Goal: Transaction & Acquisition: Book appointment/travel/reservation

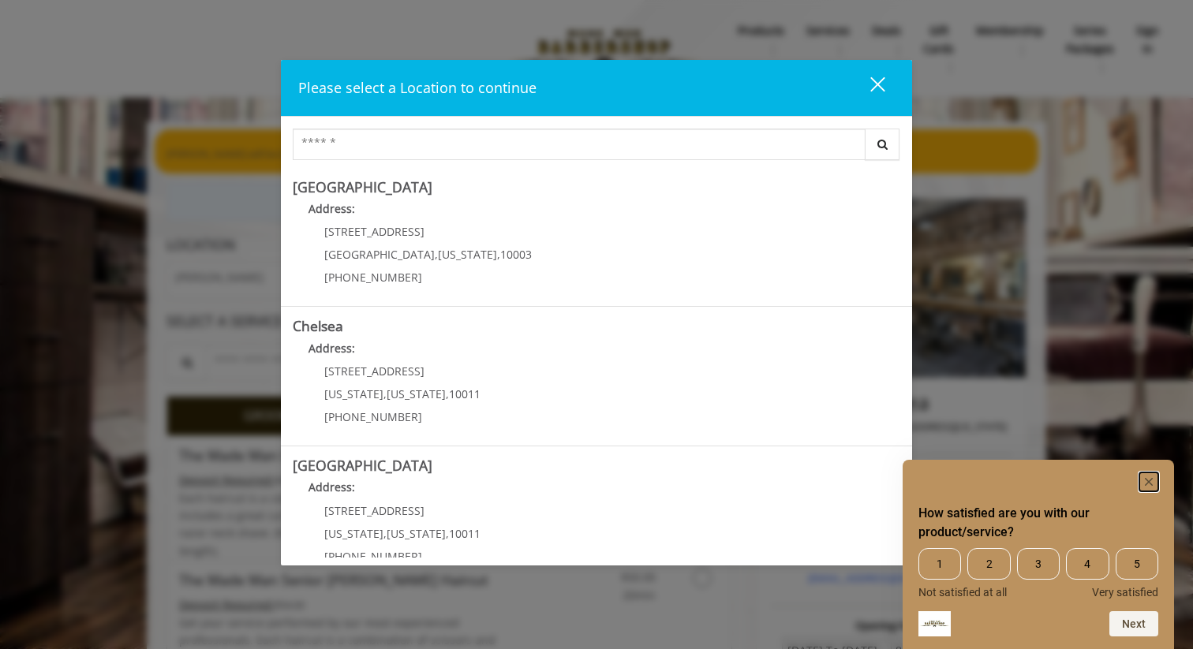
click at [1149, 483] on icon "Hide survey" at bounding box center [1149, 482] width 8 height 8
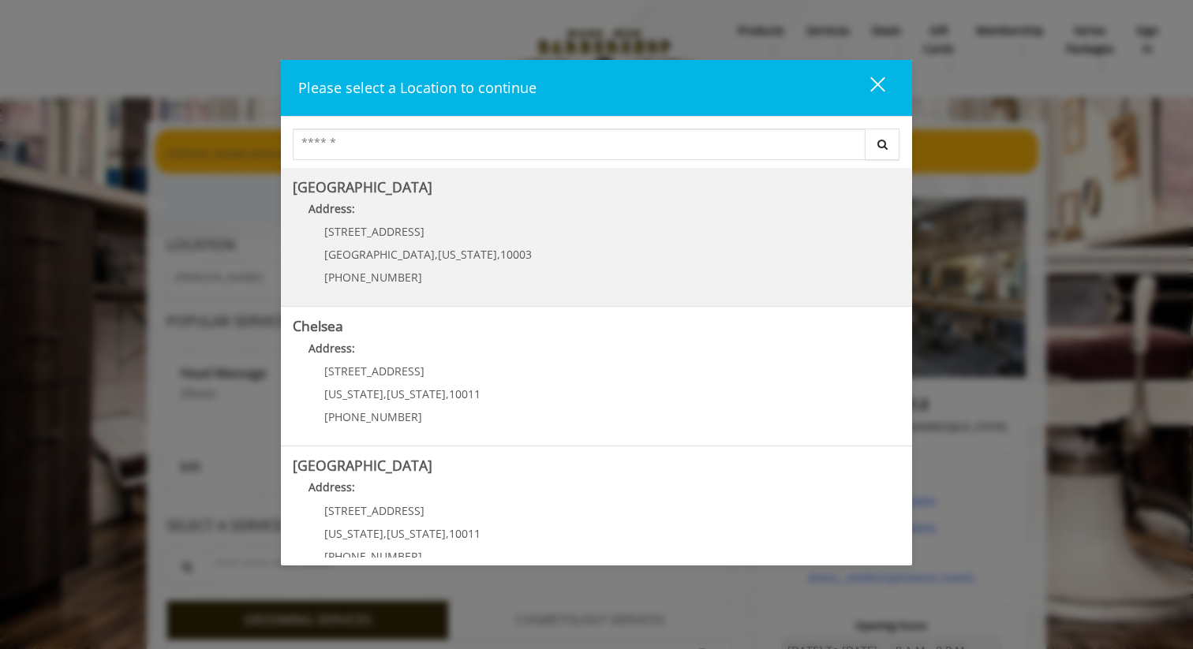
click at [748, 240] on Village "[GEOGRAPHIC_DATA] Address: [STREET_ADDRESS][US_STATE] (212) 598-1840" at bounding box center [596, 237] width 607 height 115
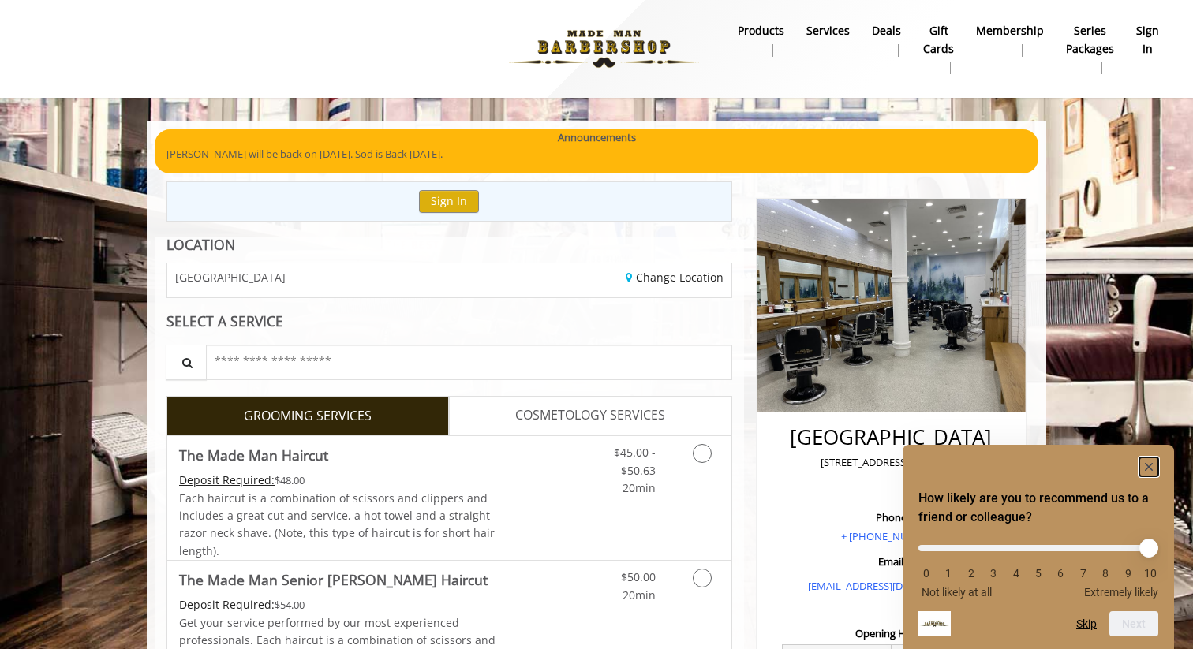
click at [1151, 464] on icon "Hide survey" at bounding box center [1149, 467] width 8 height 8
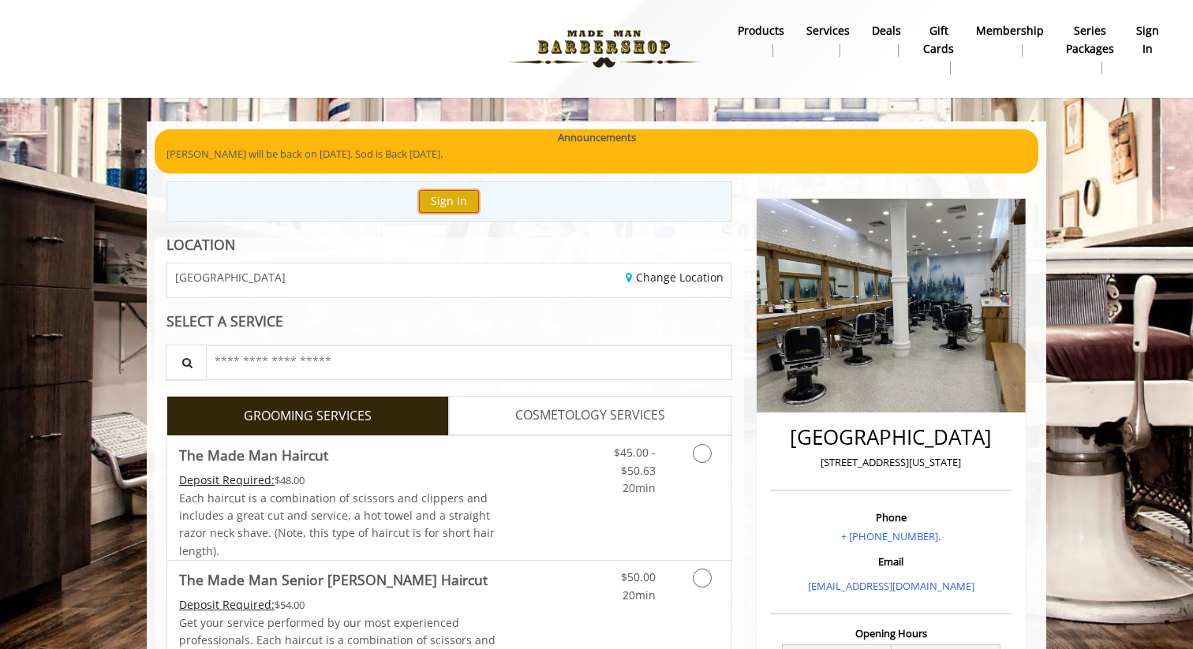
click at [453, 196] on button "Sign In" at bounding box center [449, 201] width 60 height 23
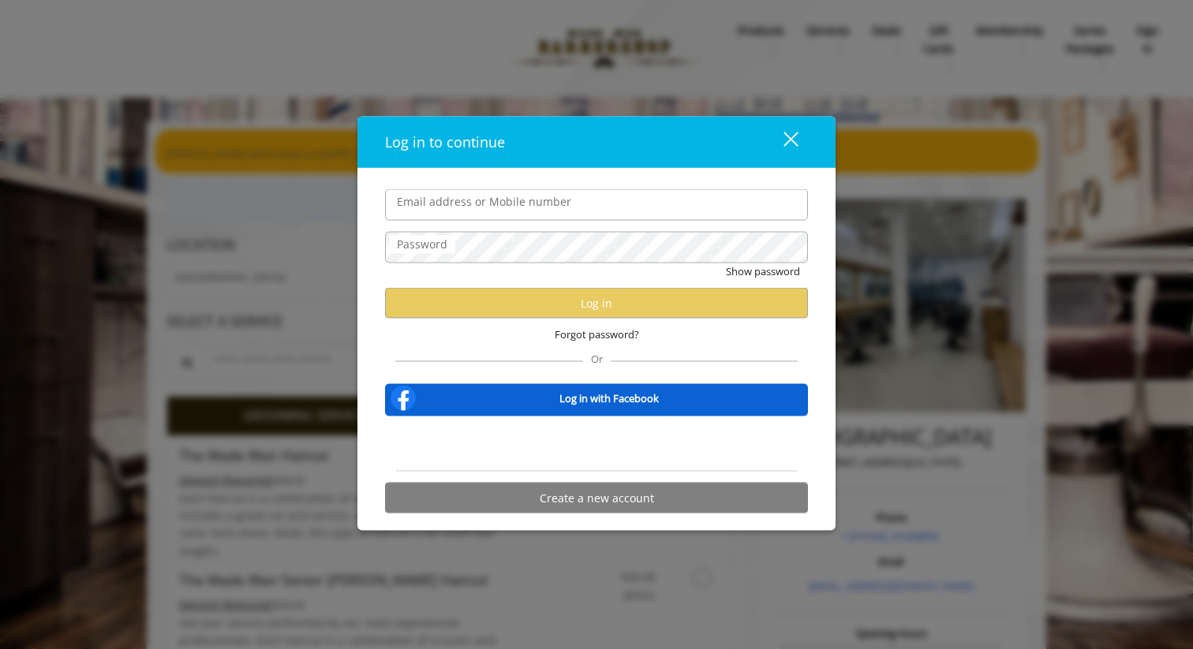
click at [779, 136] on div "close" at bounding box center [781, 142] width 32 height 24
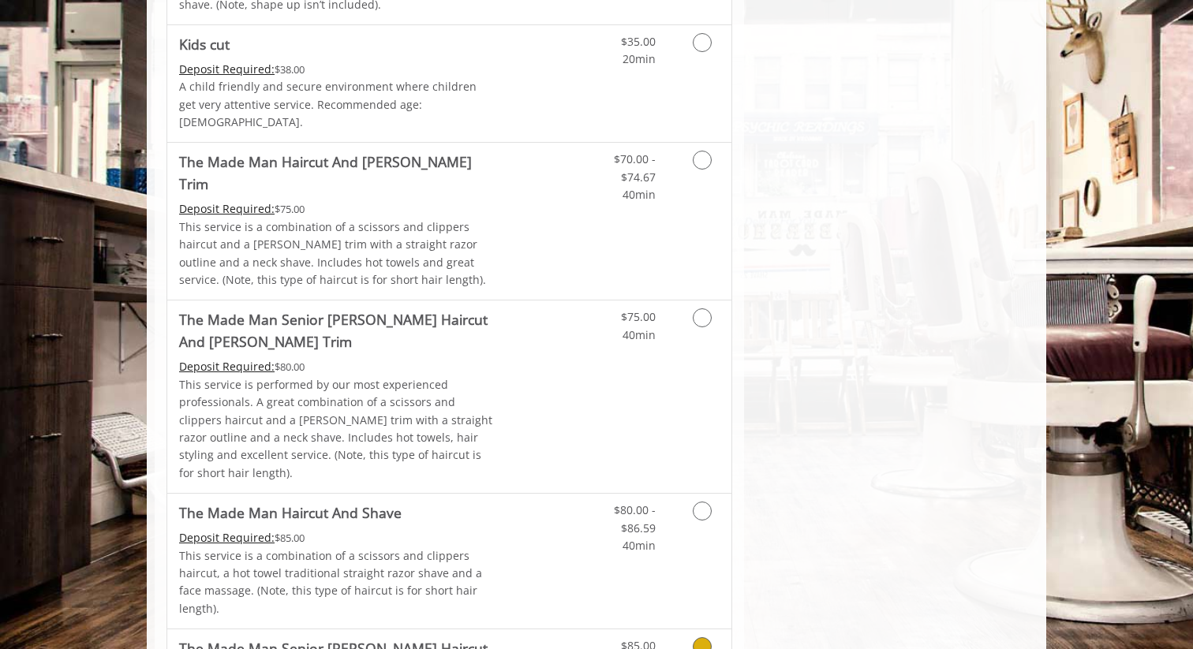
scroll to position [1053, 0]
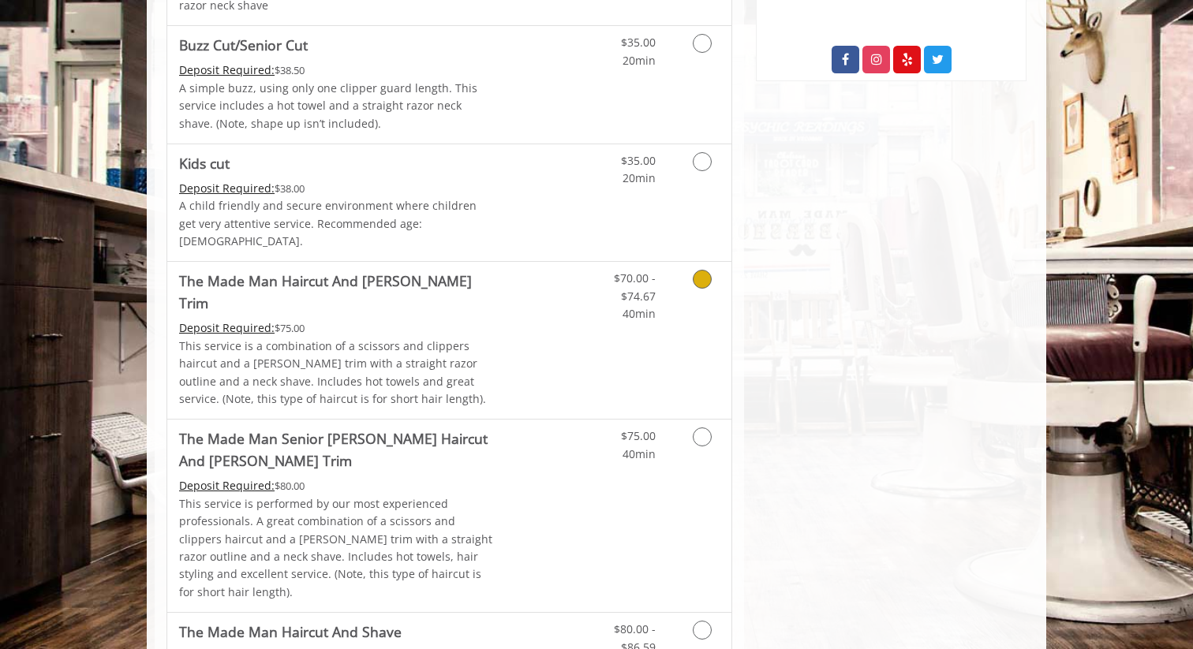
click at [697, 270] on icon "Grooming services" at bounding box center [702, 279] width 19 height 19
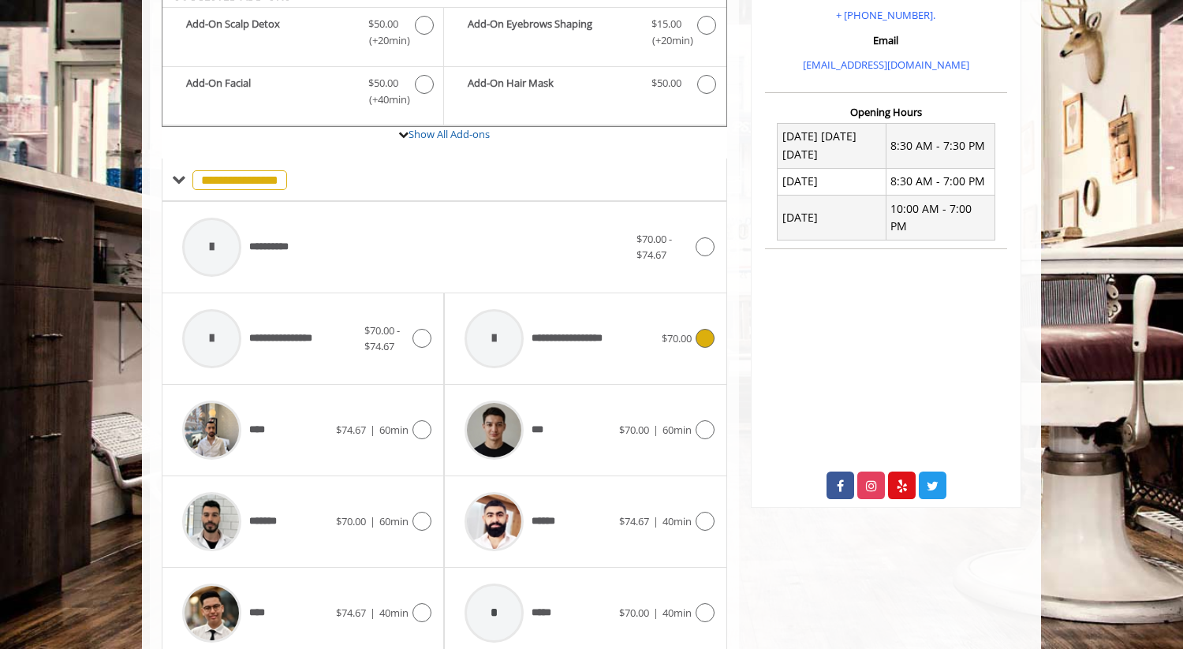
scroll to position [551, 0]
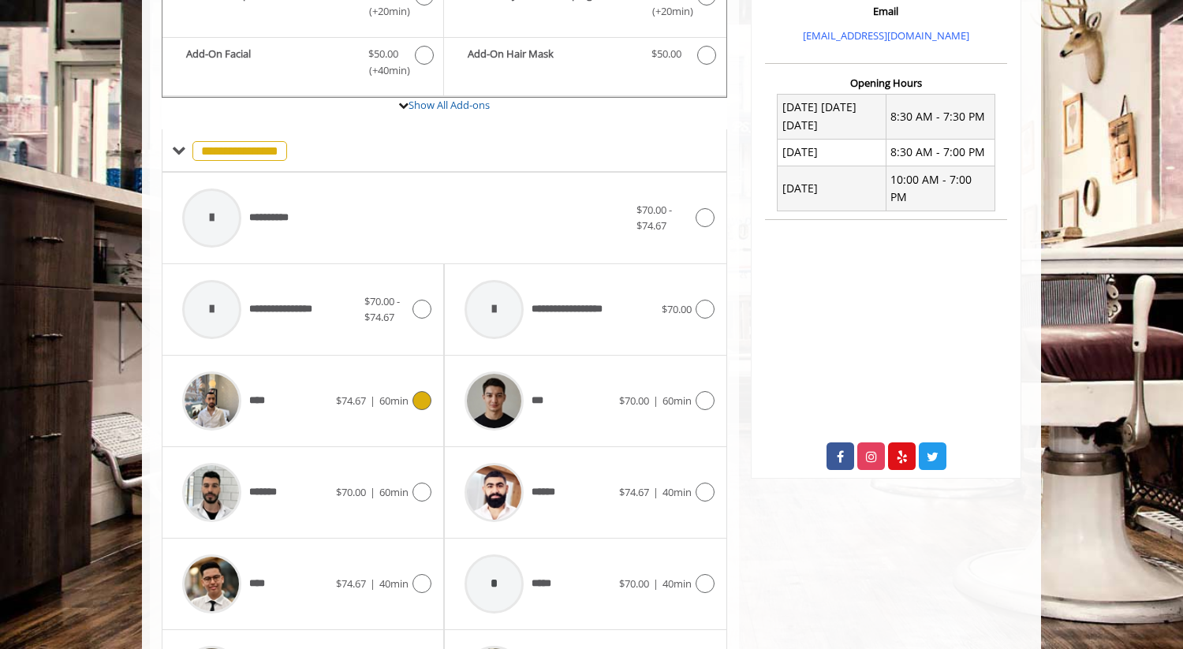
click at [421, 391] on icon at bounding box center [422, 400] width 19 height 19
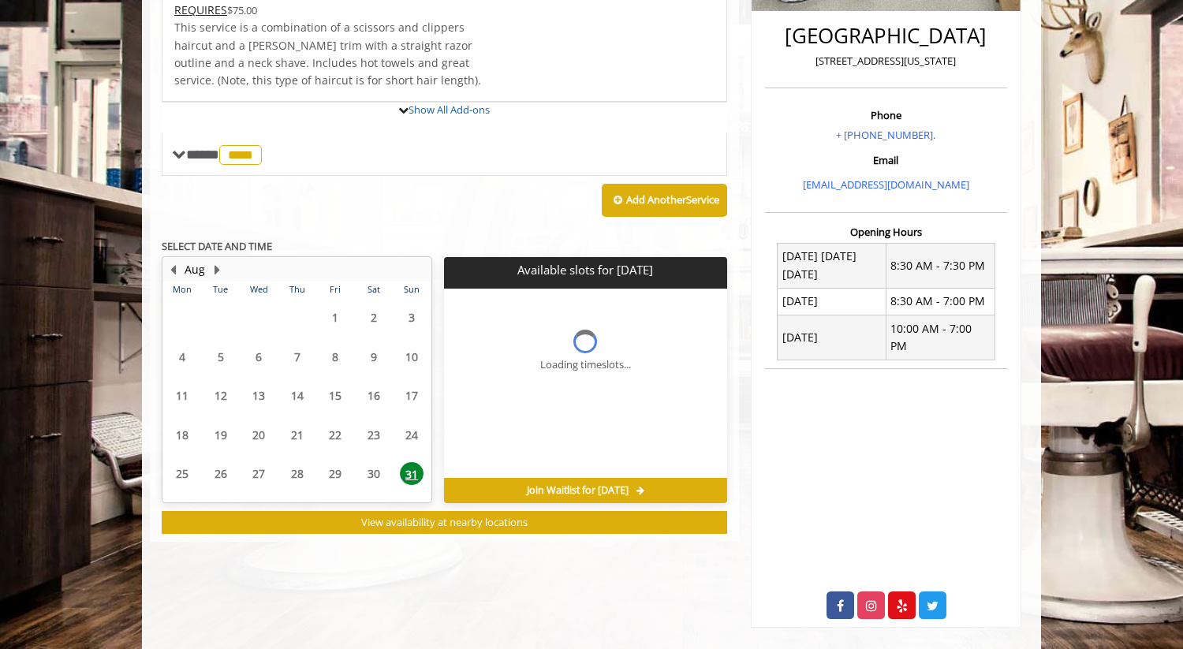
scroll to position [456, 0]
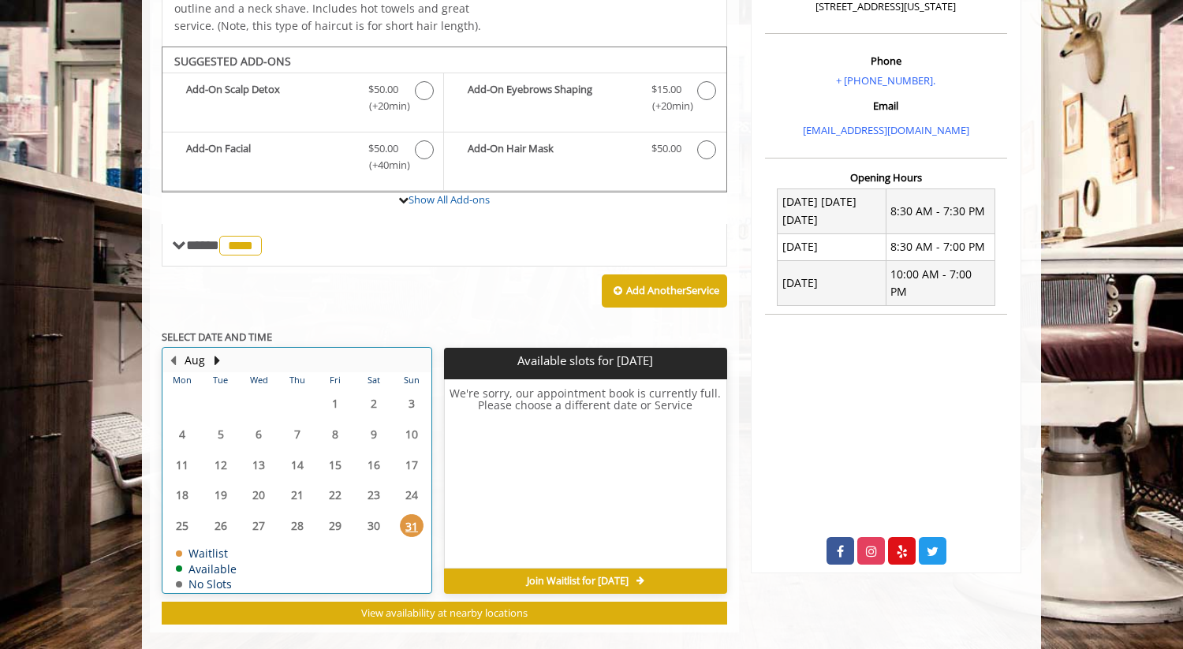
click at [210, 350] on div "Aug" at bounding box center [195, 360] width 32 height 21
click at [214, 352] on button "Next Month" at bounding box center [217, 360] width 13 height 17
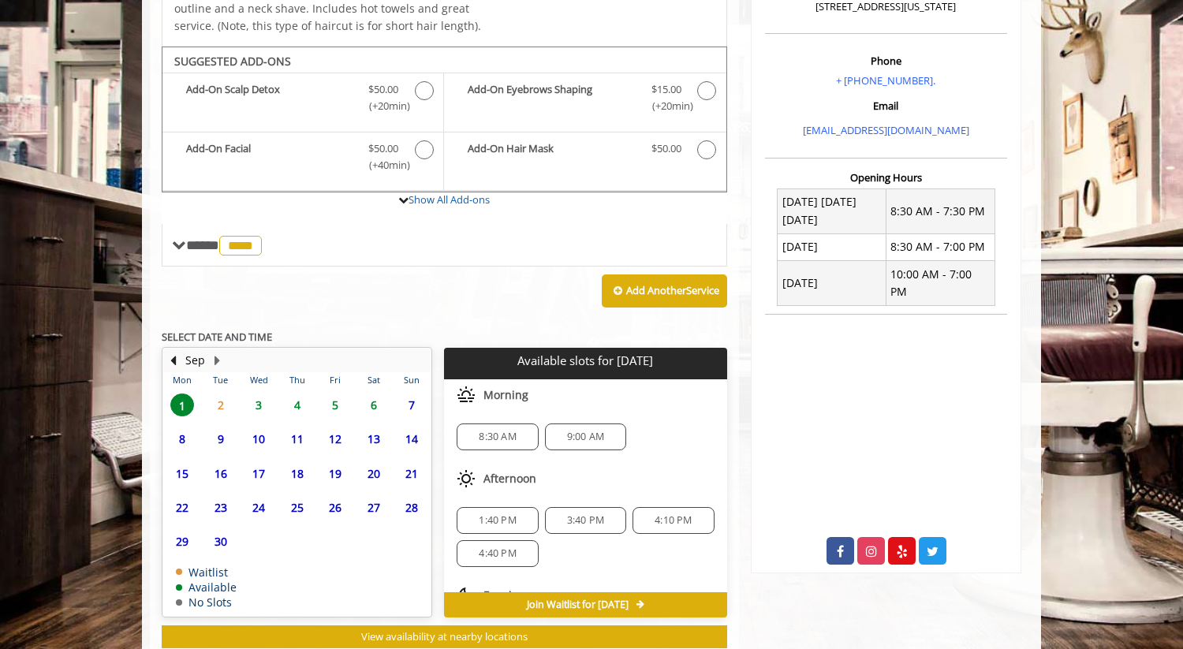
click at [179, 394] on span "1" at bounding box center [182, 405] width 24 height 23
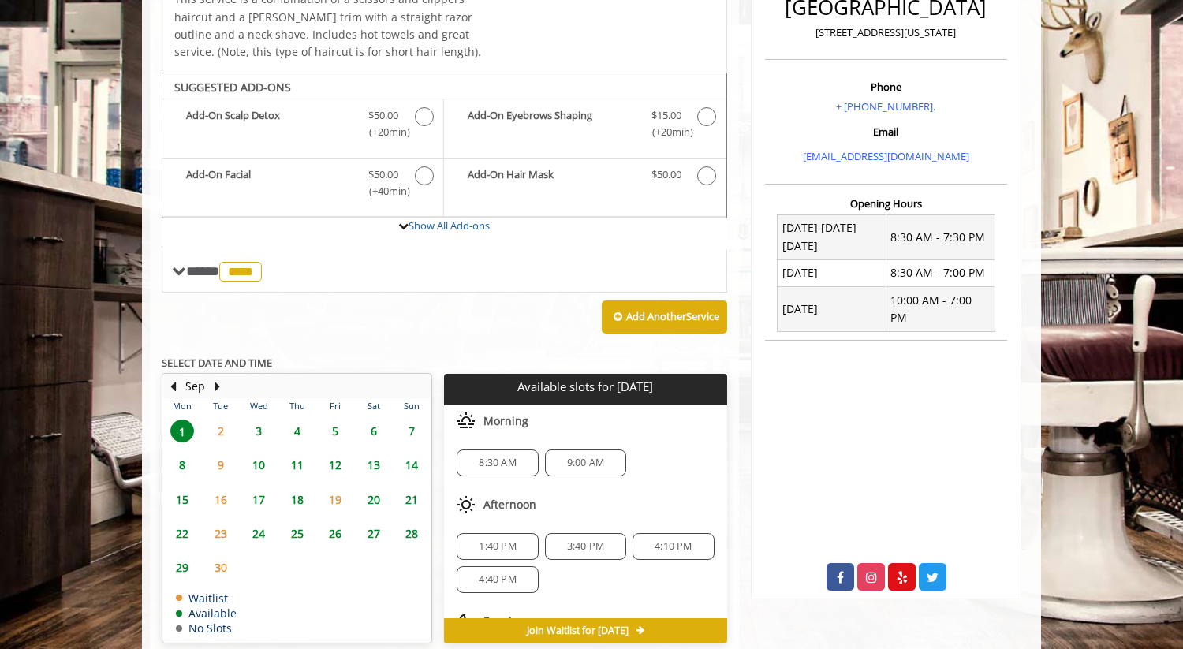
scroll to position [416, 0]
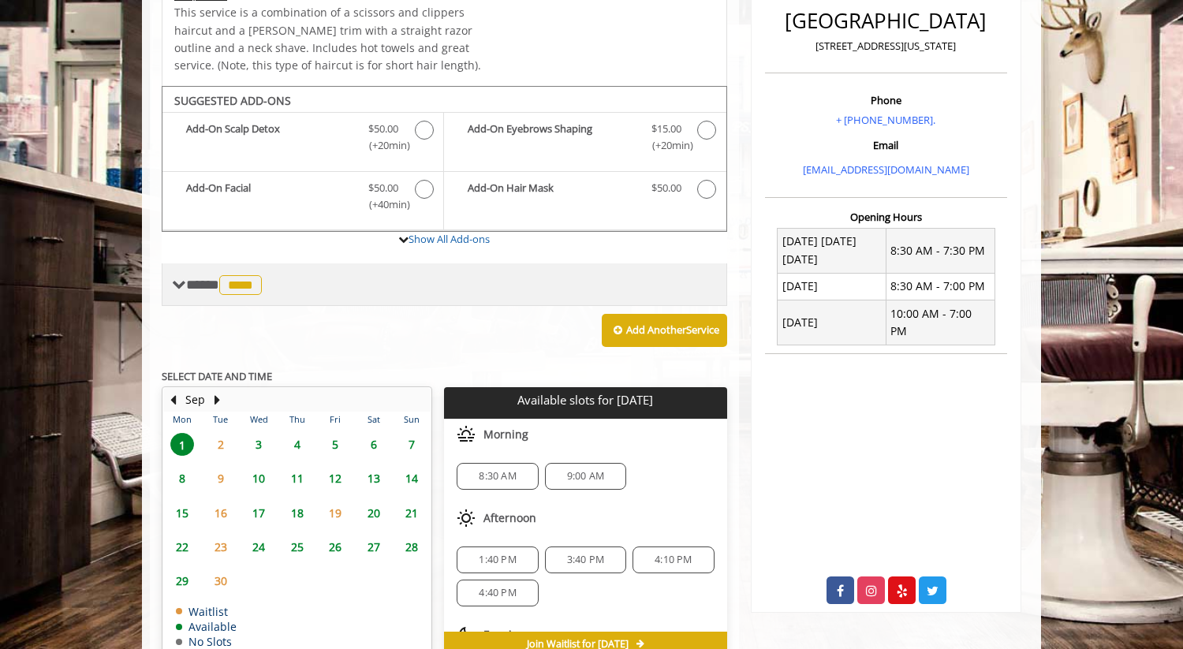
click at [183, 278] on span at bounding box center [179, 285] width 14 height 14
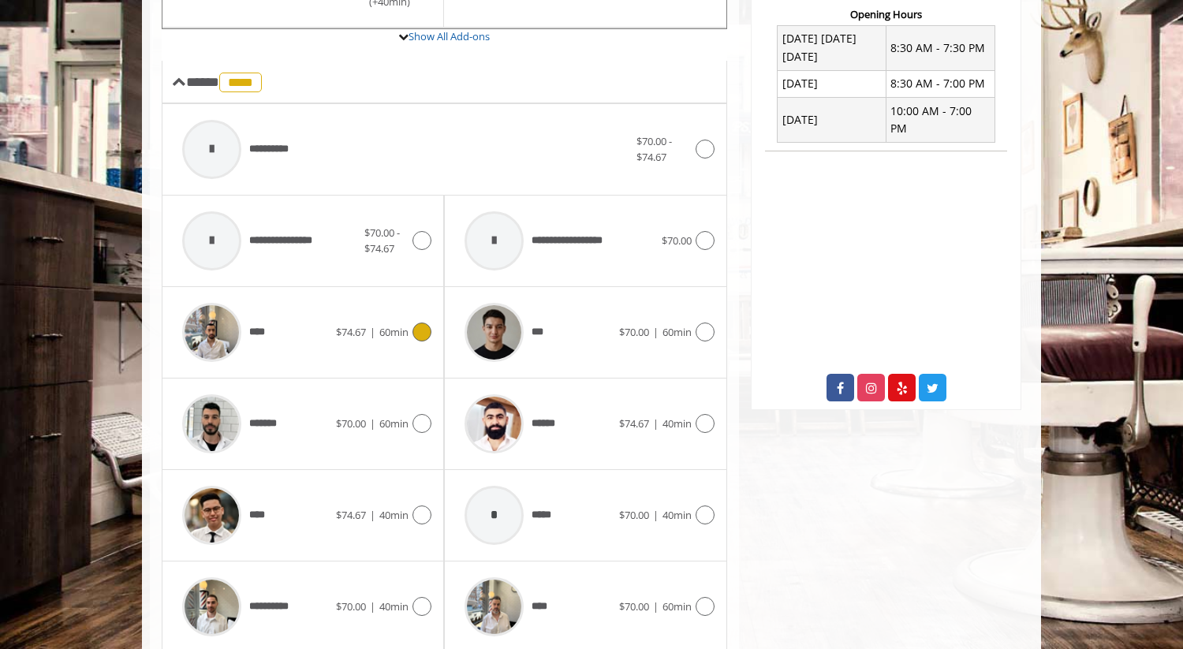
scroll to position [622, 0]
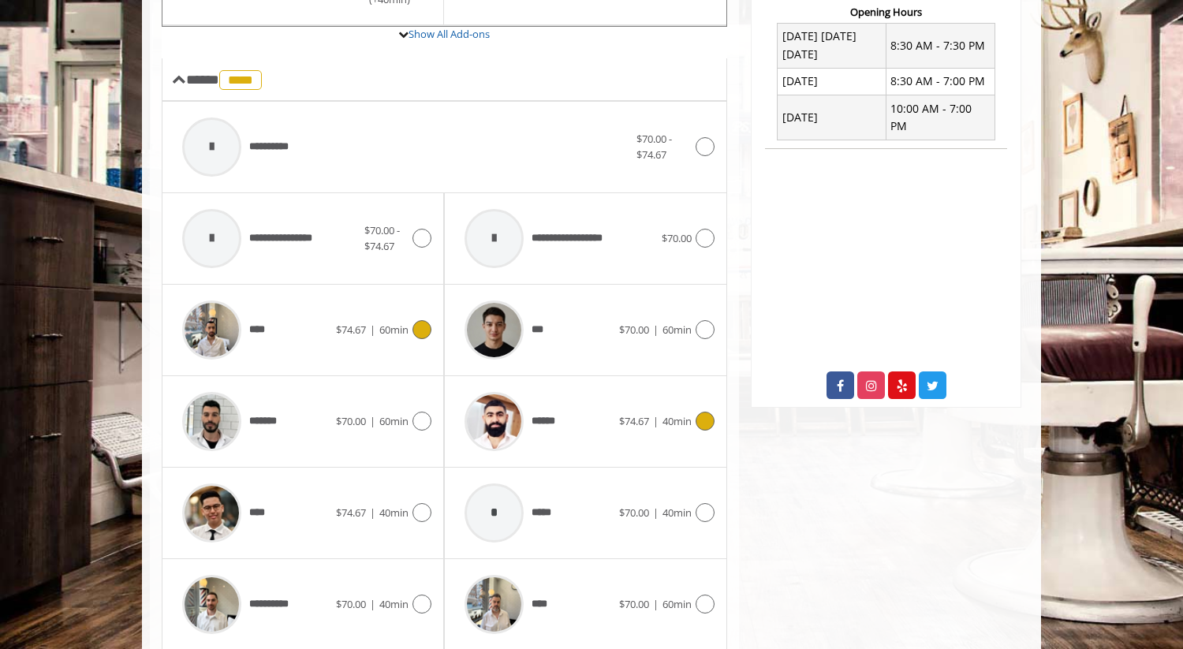
click at [703, 414] on div "****** $74.67 | 40min" at bounding box center [585, 421] width 257 height 75
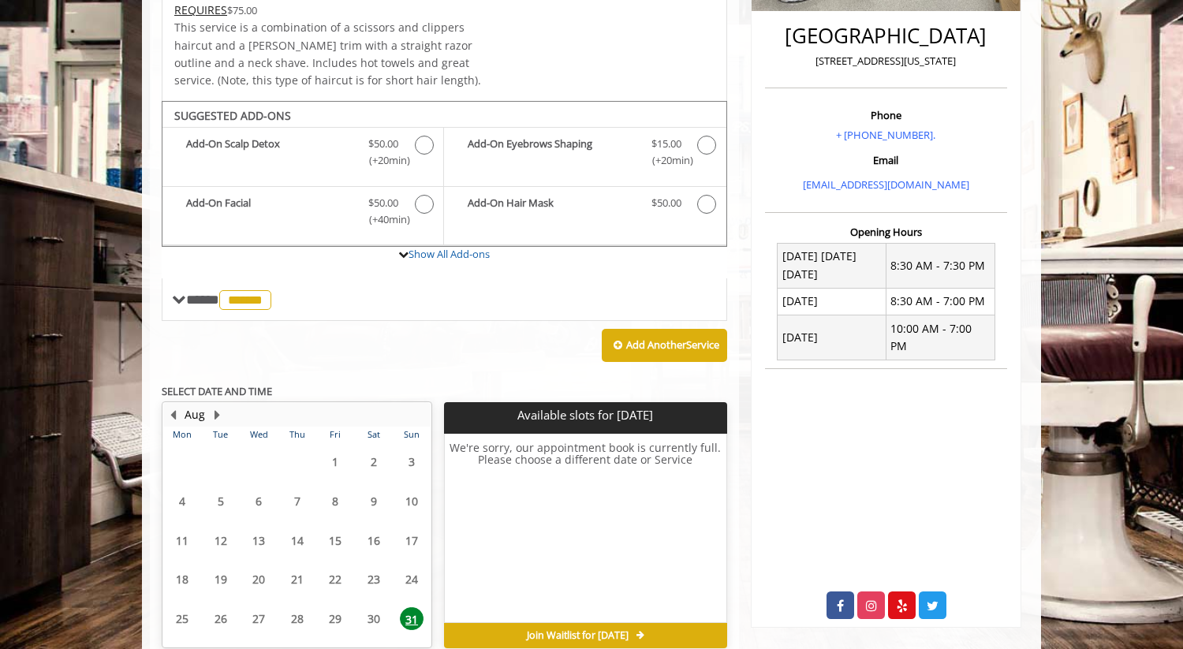
scroll to position [456, 0]
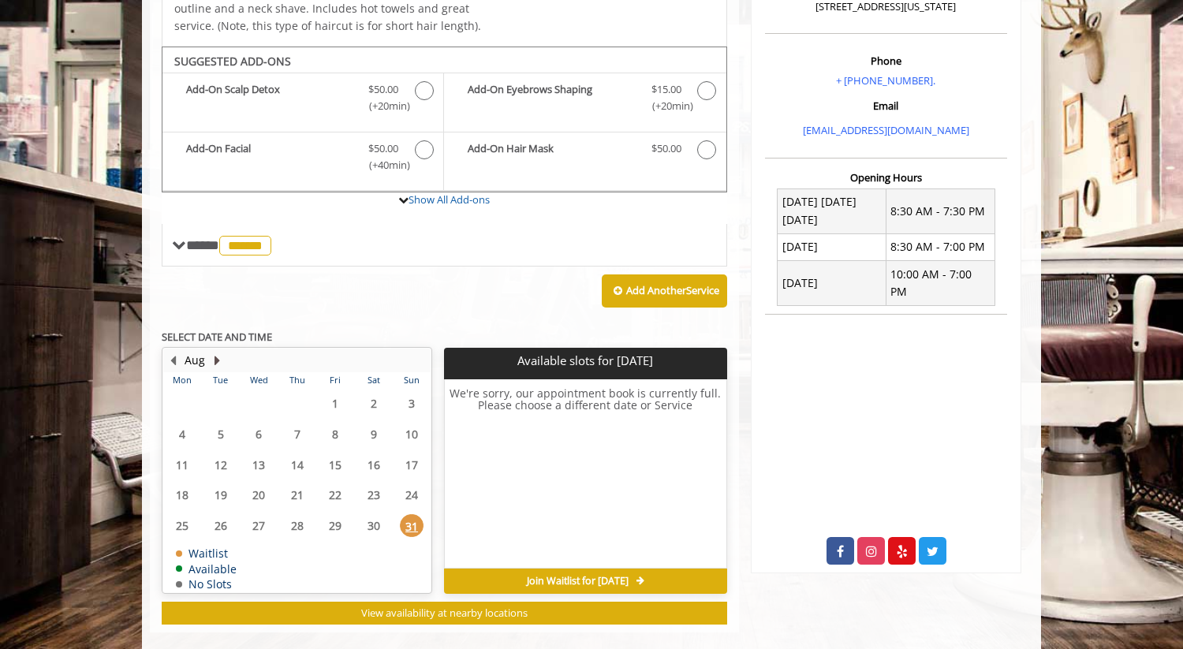
click at [218, 352] on button "Next Month" at bounding box center [217, 360] width 13 height 17
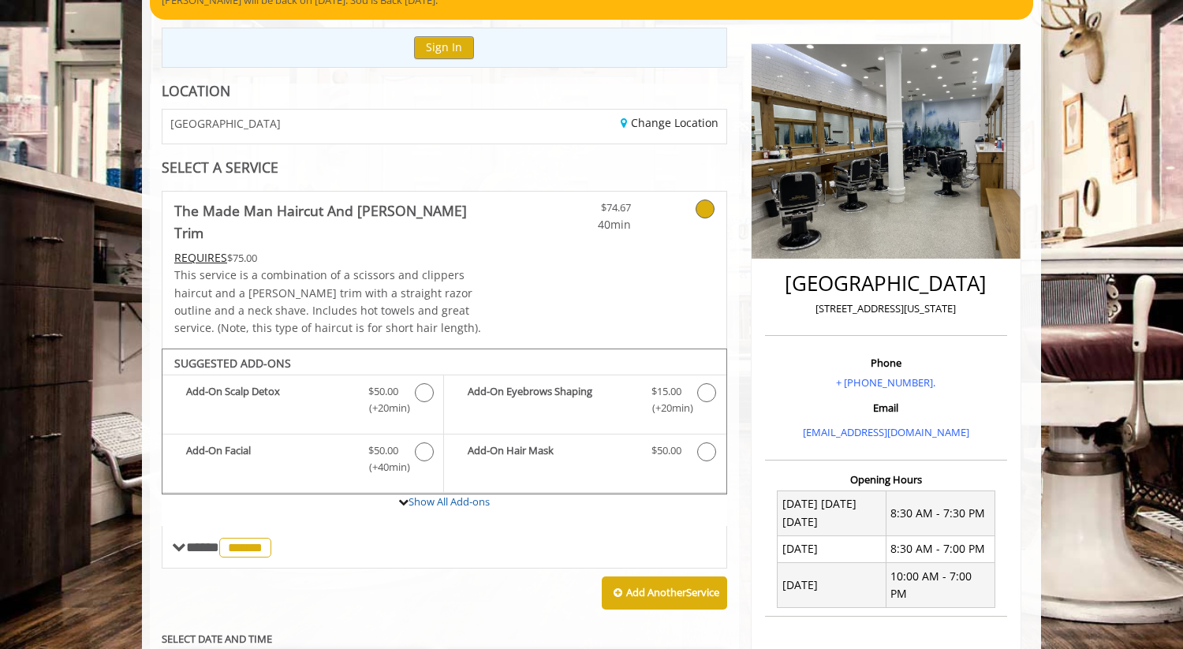
scroll to position [156, 0]
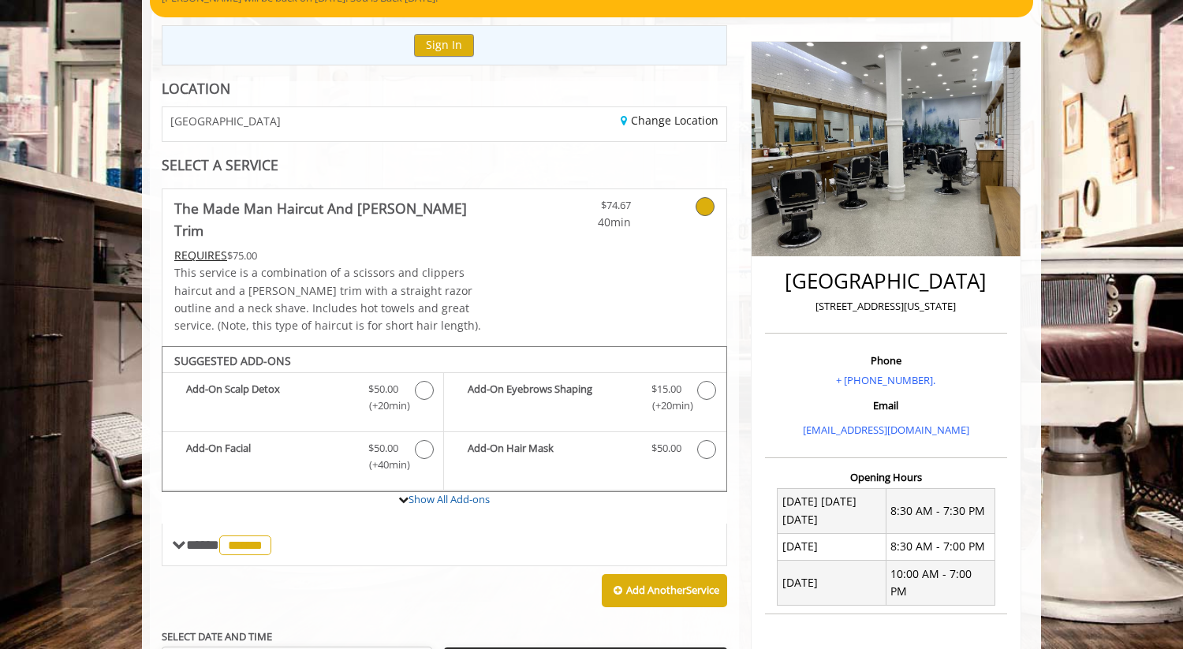
click at [223, 134] on div "GREENWICH VILLAGE" at bounding box center [297, 124] width 293 height 34
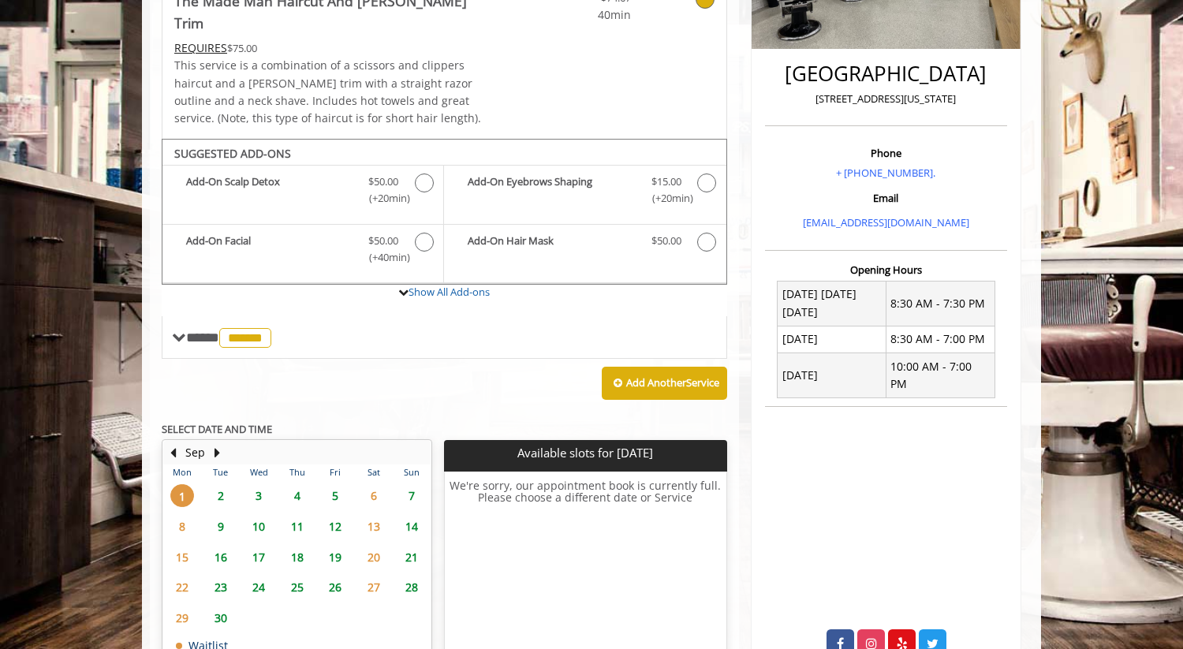
scroll to position [456, 0]
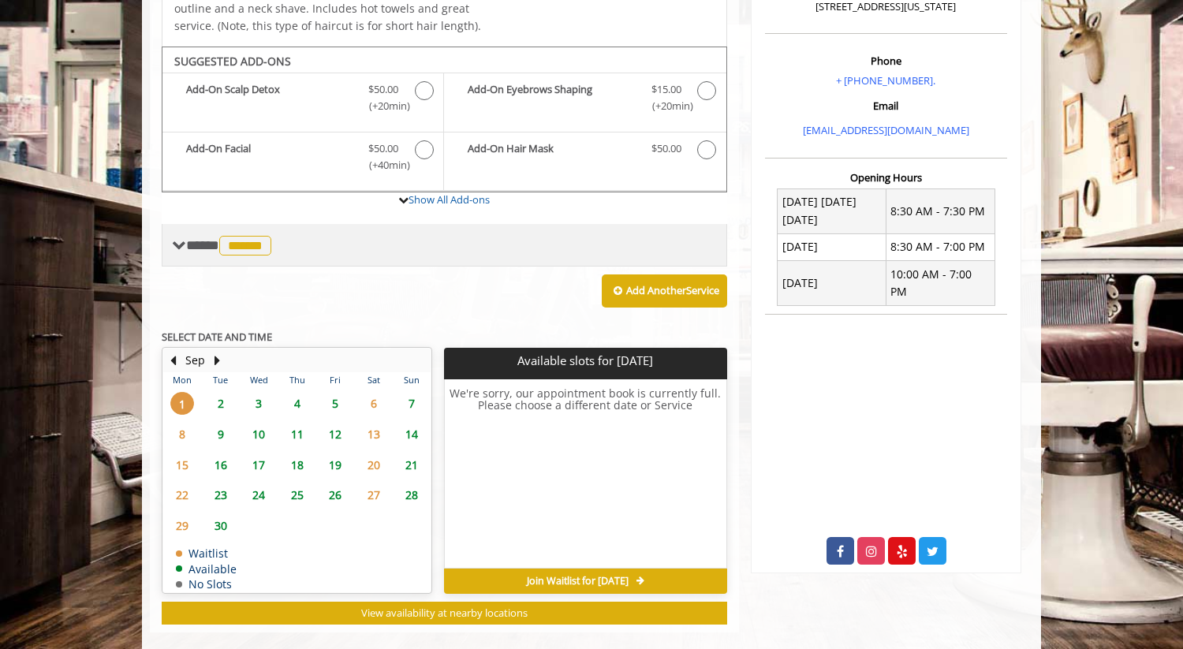
click at [262, 236] on span "******" at bounding box center [245, 246] width 52 height 20
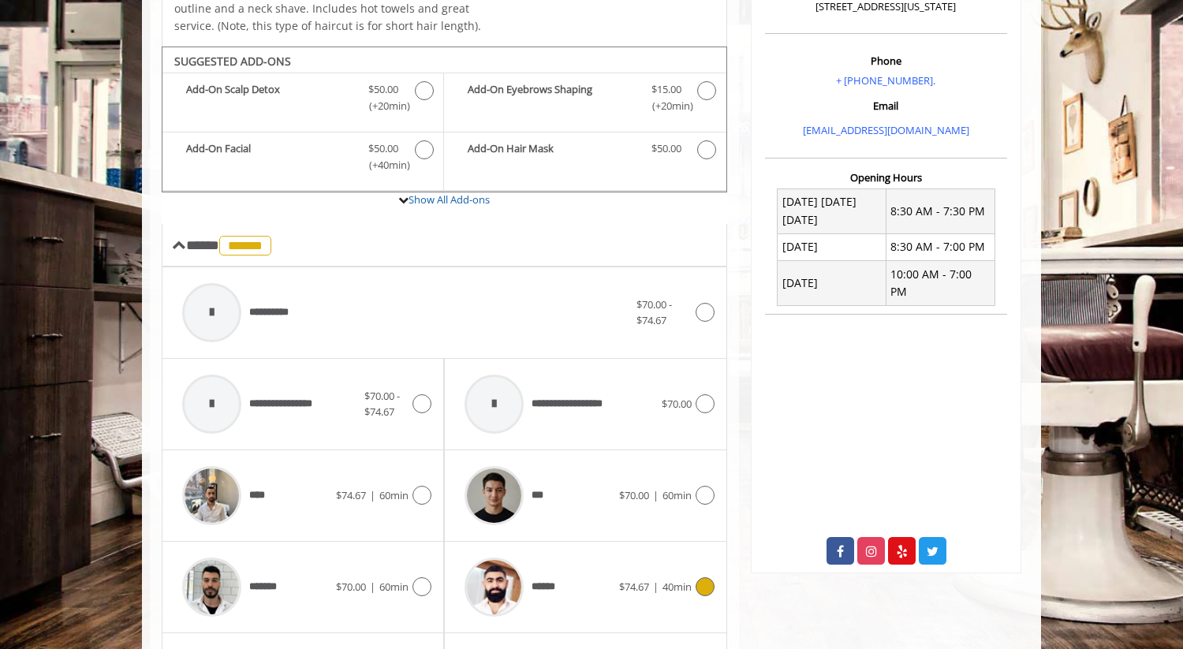
scroll to position [575, 0]
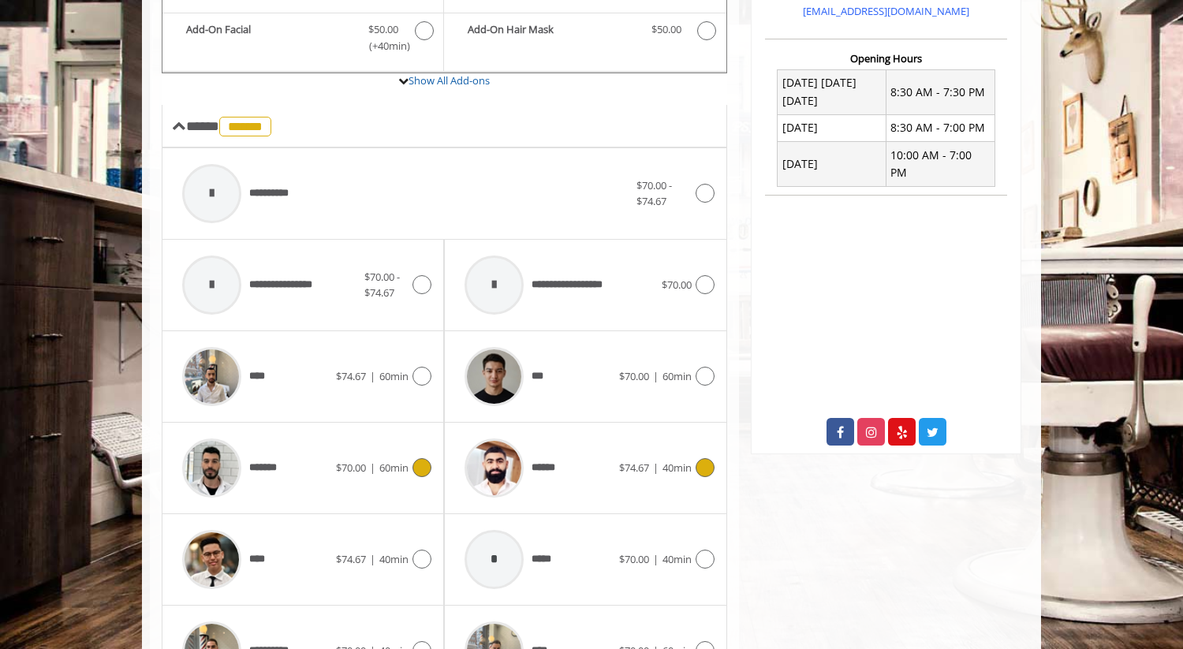
click at [413, 458] on icon at bounding box center [422, 467] width 19 height 19
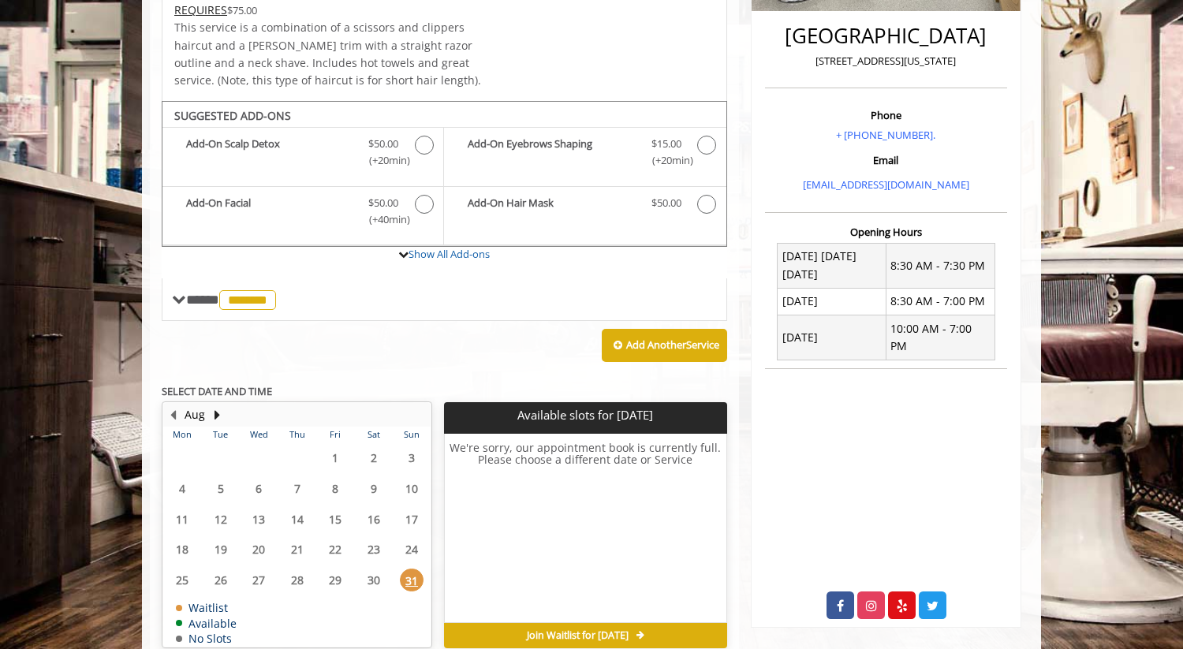
scroll to position [456, 0]
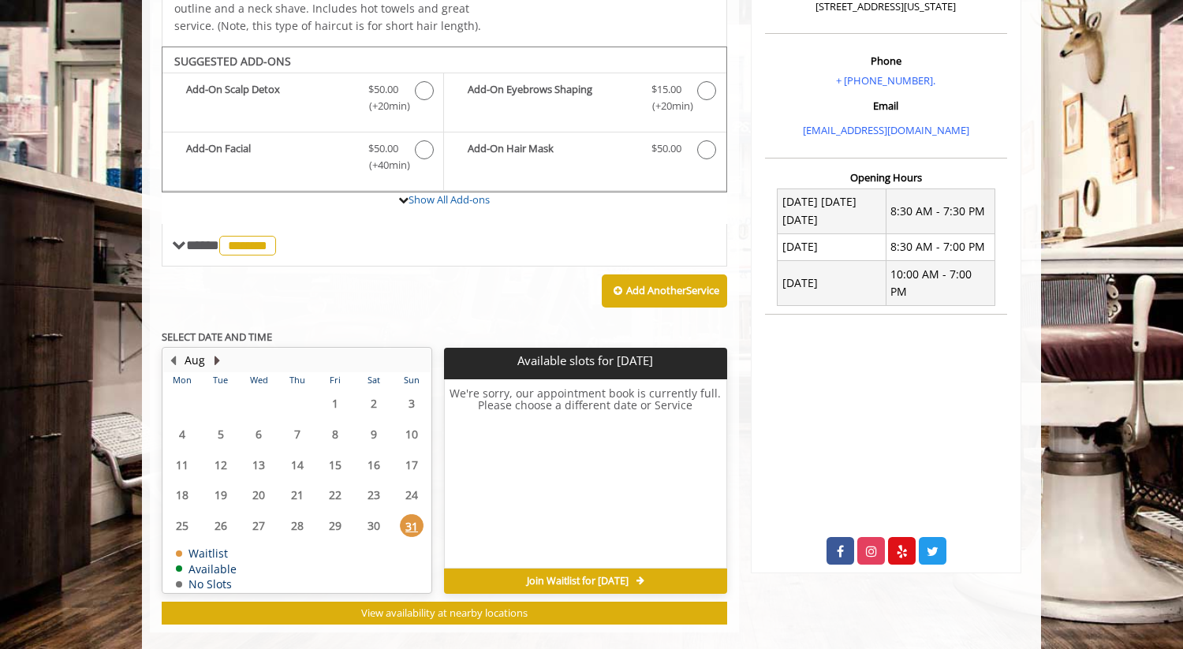
click at [213, 352] on button "Next Month" at bounding box center [217, 360] width 13 height 17
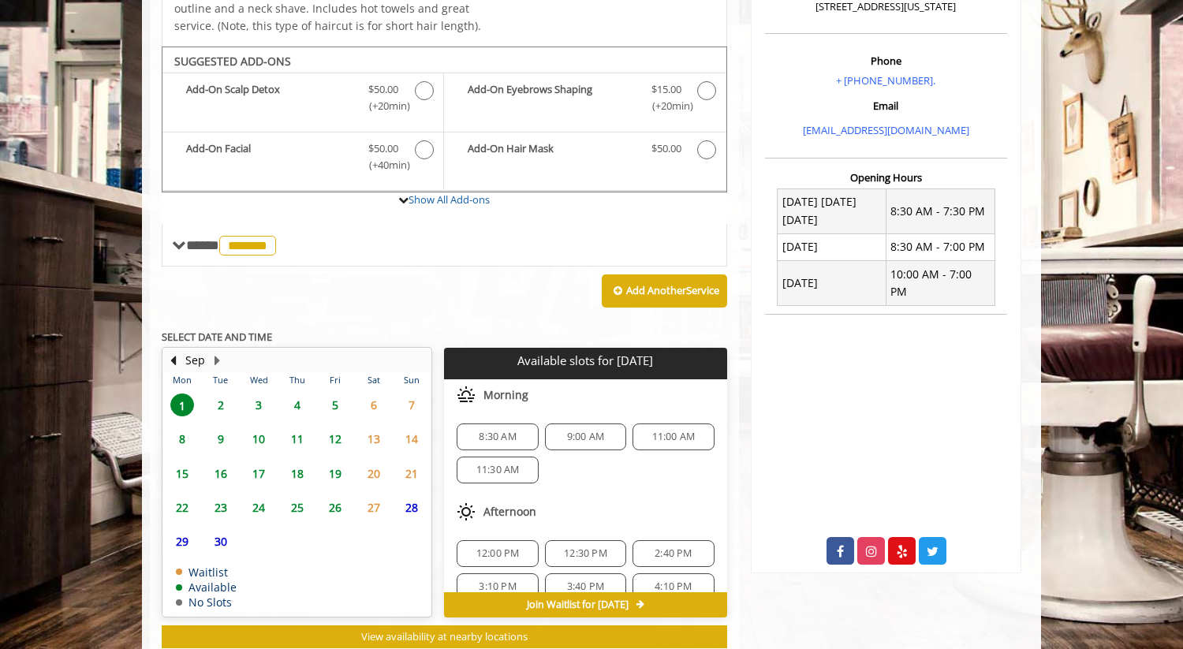
click at [667, 431] on span "11:00 AM" at bounding box center [673, 437] width 43 height 13
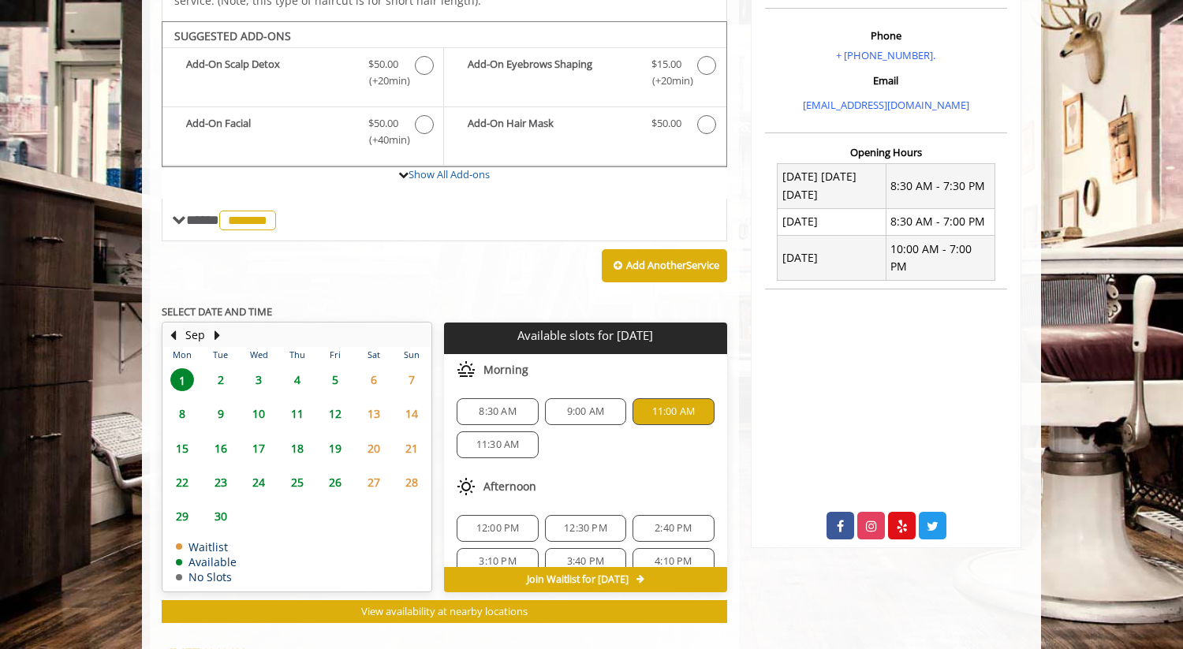
scroll to position [764, 0]
